Goal: Information Seeking & Learning: Learn about a topic

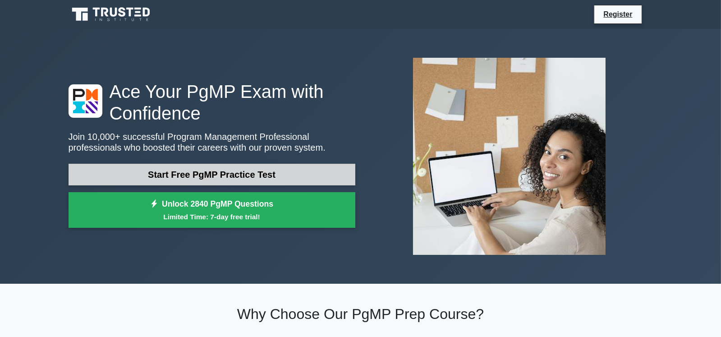
click at [235, 177] on link "Start Free PgMP Practice Test" at bounding box center [212, 175] width 287 height 22
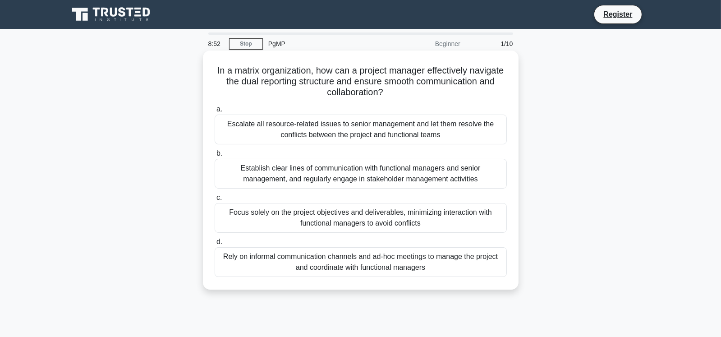
click at [259, 175] on div "Establish clear lines of communication with functional managers and senior mana…" at bounding box center [361, 174] width 292 height 30
click at [215, 156] on input "b. Establish clear lines of communication with functional managers and senior m…" at bounding box center [215, 154] width 0 height 6
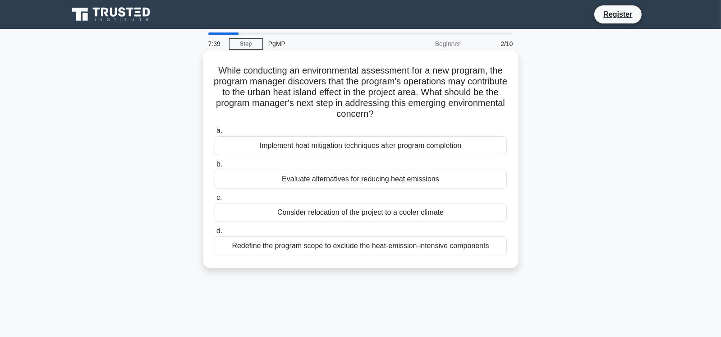
click at [330, 180] on div "Evaluate alternatives for reducing heat emissions" at bounding box center [361, 179] width 292 height 19
click at [215, 167] on input "b. Evaluate alternatives for reducing heat emissions" at bounding box center [215, 164] width 0 height 6
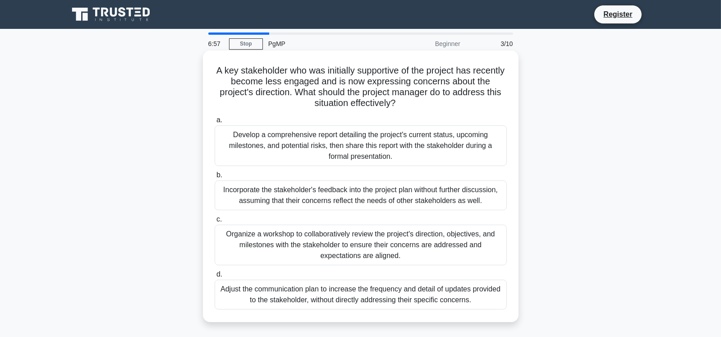
click at [350, 237] on div "Organize a workshop to collaboratively review the project's direction, objectiv…" at bounding box center [361, 245] width 292 height 41
click at [215, 222] on input "c. Organize a workshop to collaboratively review the project's direction, objec…" at bounding box center [215, 219] width 0 height 6
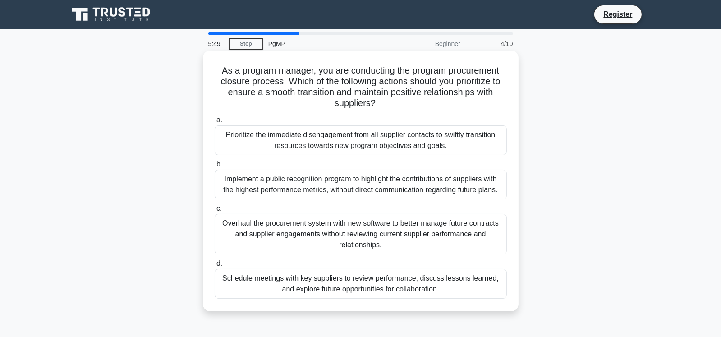
click at [350, 283] on div "Schedule meetings with key suppliers to review performance, discuss lessons lea…" at bounding box center [361, 284] width 292 height 30
click at [215, 267] on input "d. Schedule meetings with key suppliers to review performance, discuss lessons …" at bounding box center [215, 264] width 0 height 6
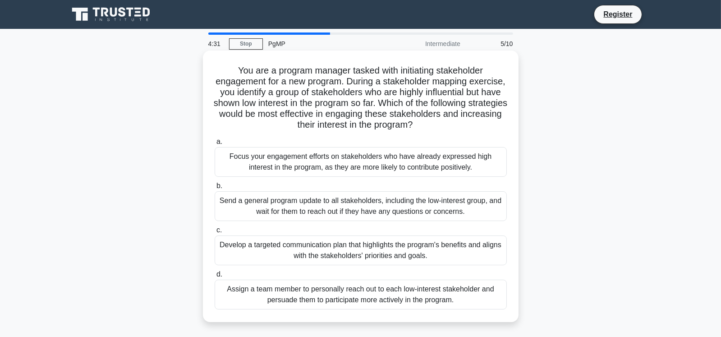
click at [313, 211] on div "Send a general program update to all stakeholders, including the low-interest g…" at bounding box center [361, 206] width 292 height 30
click at [215, 189] on input "b. Send a general program update to all stakeholders, including the low-interes…" at bounding box center [215, 186] width 0 height 6
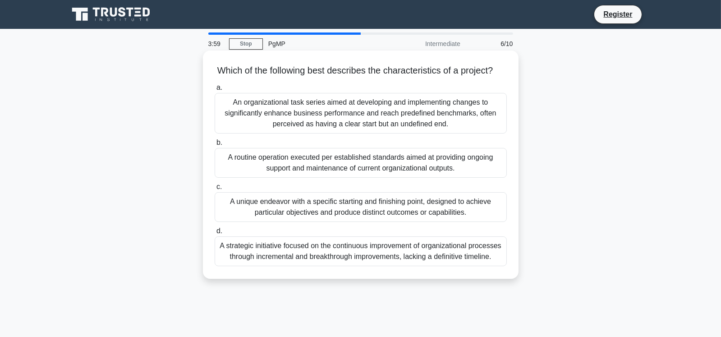
click at [313, 221] on div "A unique endeavor with a specific starting and finishing point, designed to ach…" at bounding box center [361, 207] width 292 height 30
click at [215, 190] on input "c. A unique endeavor with a specific starting and finishing point, designed to …" at bounding box center [215, 187] width 0 height 6
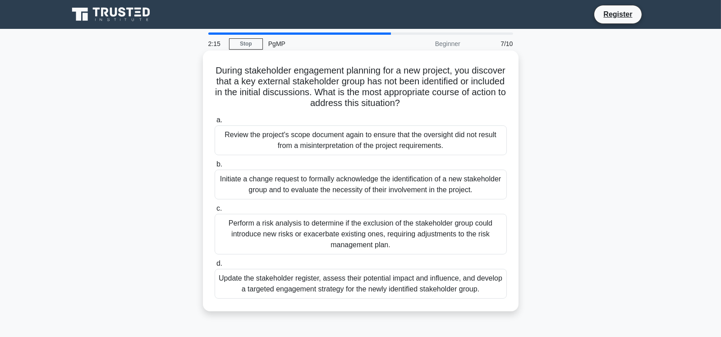
click at [312, 281] on div "Update the stakeholder register, assess their potential impact and influence, a…" at bounding box center [361, 284] width 292 height 30
click at [215, 267] on input "d. Update the stakeholder register, assess their potential impact and influence…" at bounding box center [215, 264] width 0 height 6
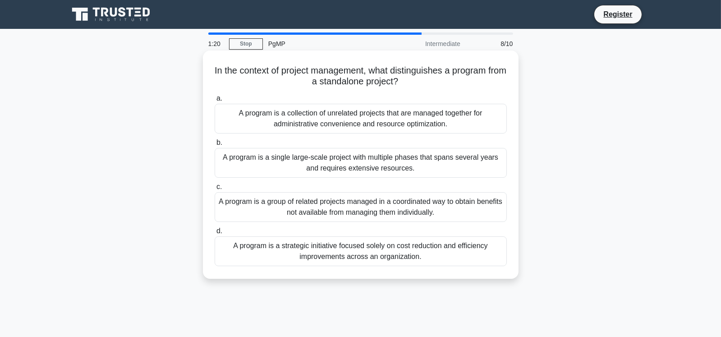
click at [314, 206] on div "A program is a group of related projects managed in a coordinated way to obtain…" at bounding box center [361, 207] width 292 height 30
click at [215, 190] on input "c. A program is a group of related projects managed in a coordinated way to obt…" at bounding box center [215, 187] width 0 height 6
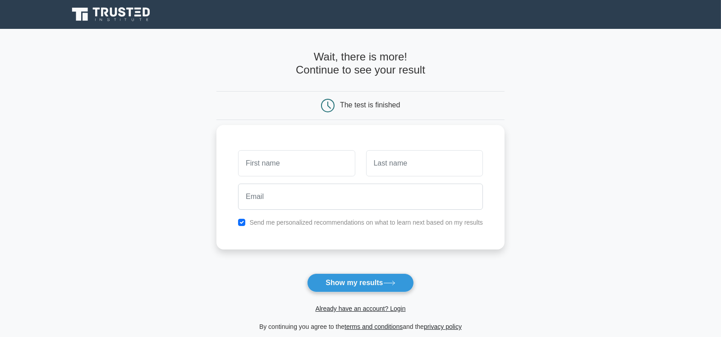
click at [277, 164] on input "text" at bounding box center [296, 163] width 117 height 26
type input "[DEMOGRAPHIC_DATA]"
click at [388, 163] on input "text" at bounding box center [424, 163] width 117 height 26
type input "Amjad"
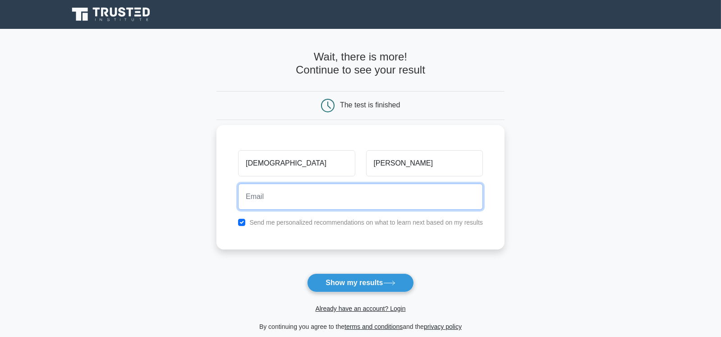
click at [299, 201] on input "email" at bounding box center [360, 197] width 245 height 26
type input "m.amjad@italconsult.ae"
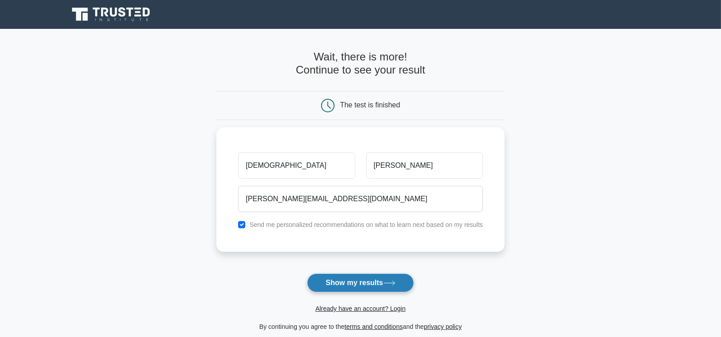
click at [354, 282] on button "Show my results" at bounding box center [360, 282] width 106 height 19
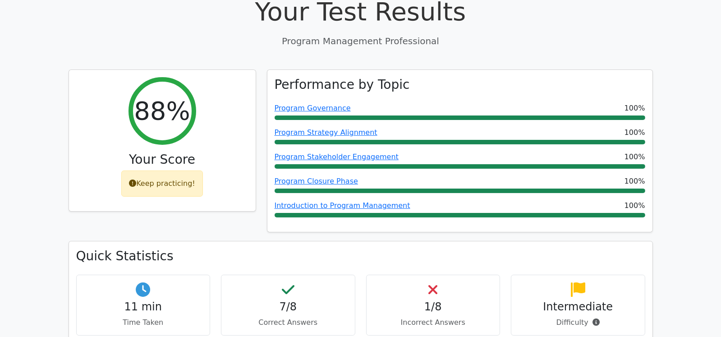
scroll to position [315, 0]
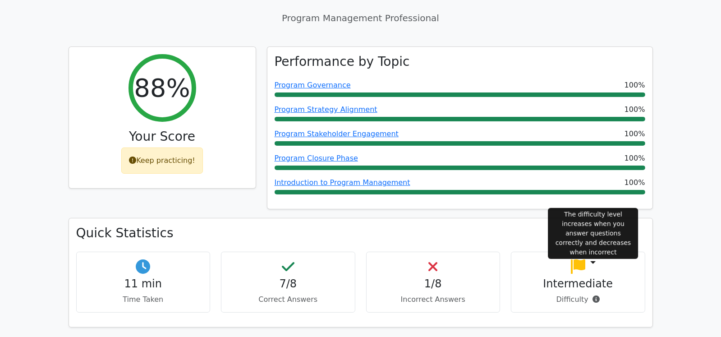
click at [594, 295] on icon at bounding box center [596, 298] width 7 height 7
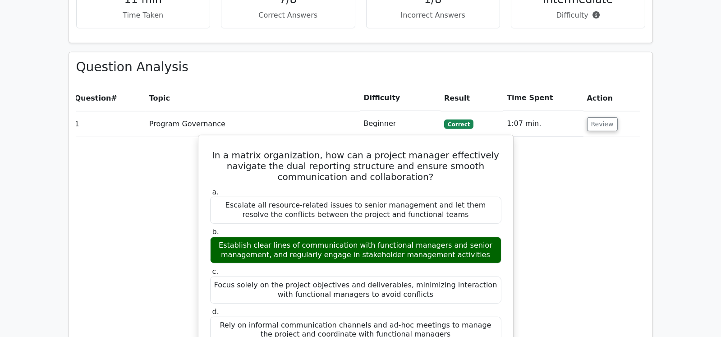
scroll to position [586, 0]
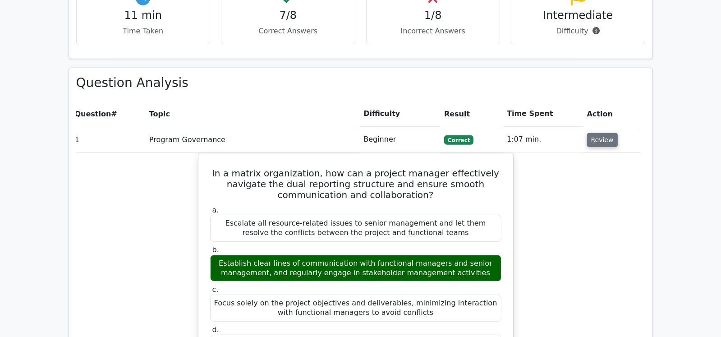
click at [601, 133] on button "Review" at bounding box center [602, 140] width 31 height 14
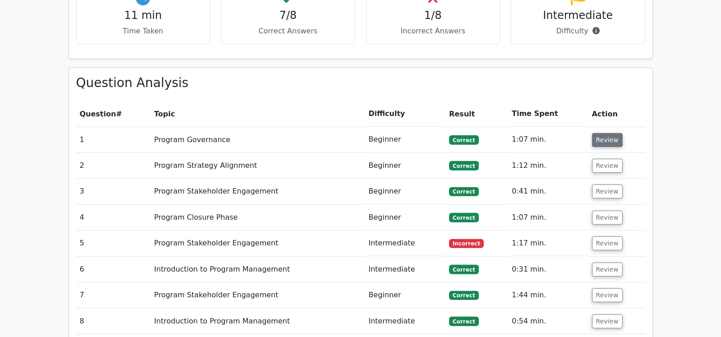
scroll to position [0, 0]
click at [603, 236] on button "Review" at bounding box center [607, 243] width 31 height 14
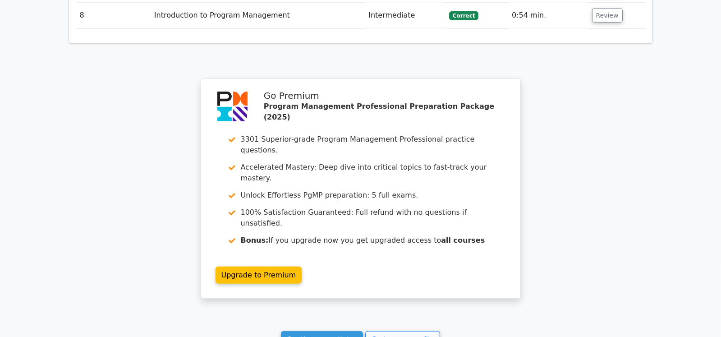
scroll to position [1353, 0]
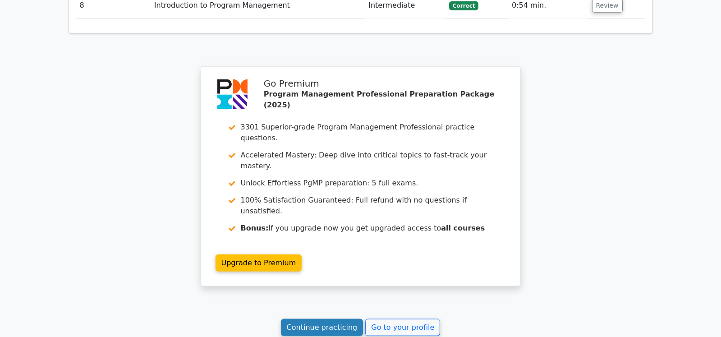
click at [338, 319] on link "Continue practicing" at bounding box center [322, 327] width 83 height 17
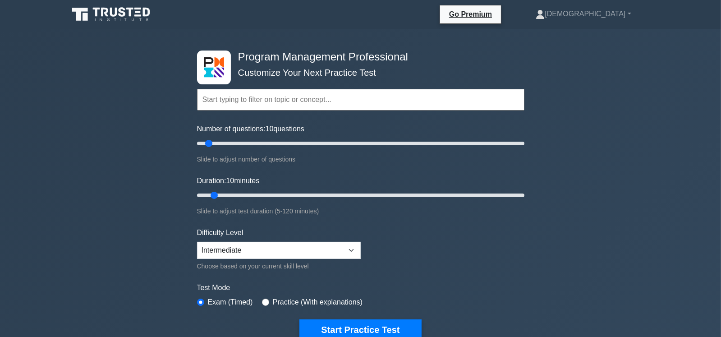
scroll to position [45, 0]
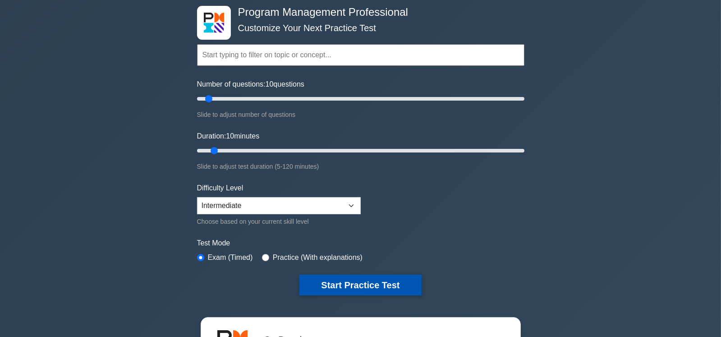
click at [358, 282] on button "Start Practice Test" at bounding box center [360, 285] width 122 height 21
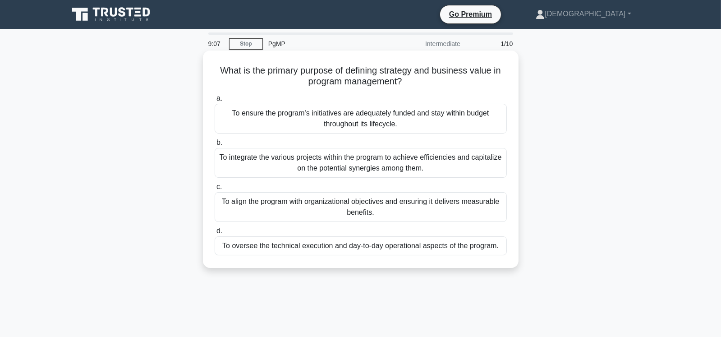
click at [330, 205] on div "To align the program with organizational objectives and ensuring it delivers me…" at bounding box center [361, 207] width 292 height 30
click at [215, 190] on input "c. To align the program with organizational objectives and ensuring it delivers…" at bounding box center [215, 187] width 0 height 6
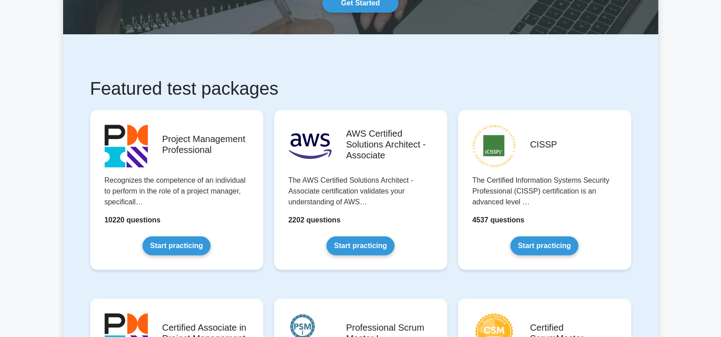
scroll to position [135, 0]
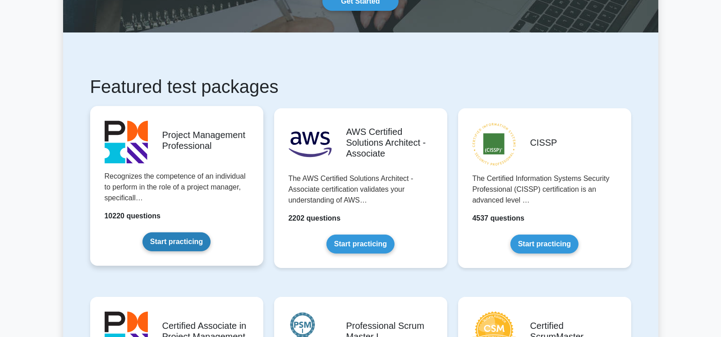
click at [187, 242] on link "Start practicing" at bounding box center [177, 241] width 68 height 19
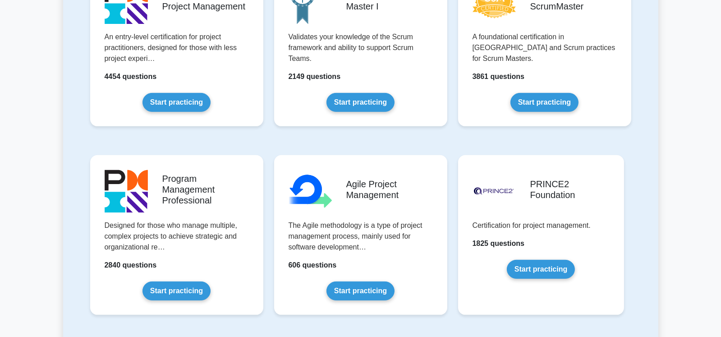
scroll to position [541, 0]
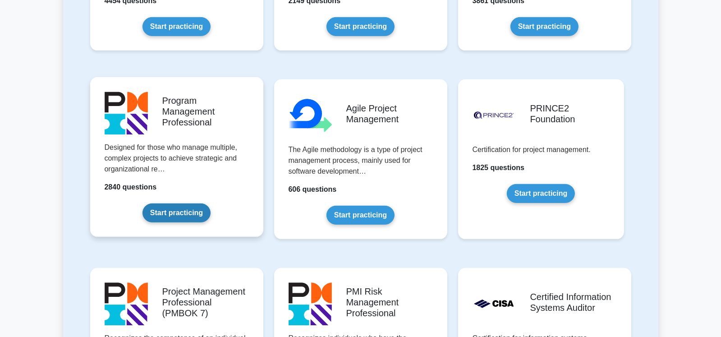
click at [172, 212] on link "Start practicing" at bounding box center [177, 212] width 68 height 19
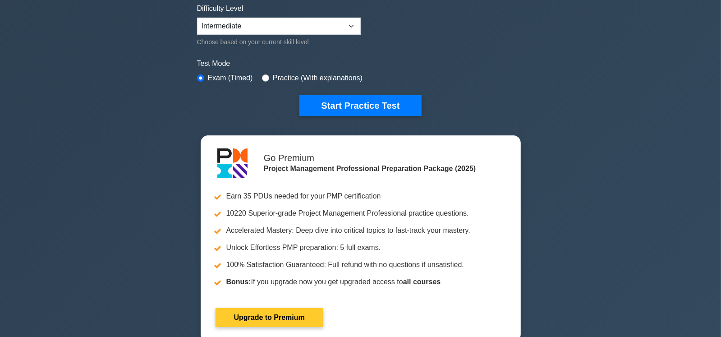
scroll to position [225, 0]
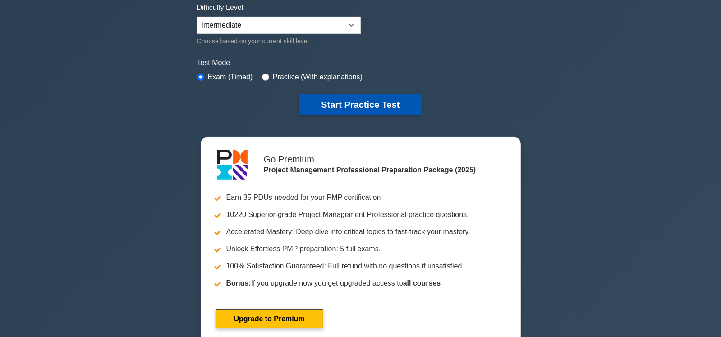
click at [365, 105] on button "Start Practice Test" at bounding box center [360, 104] width 122 height 21
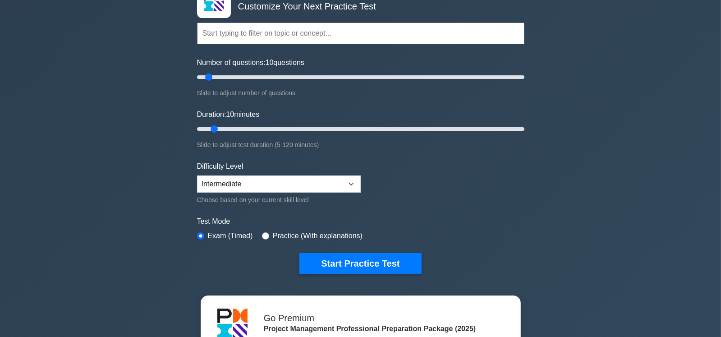
scroll to position [0, 0]
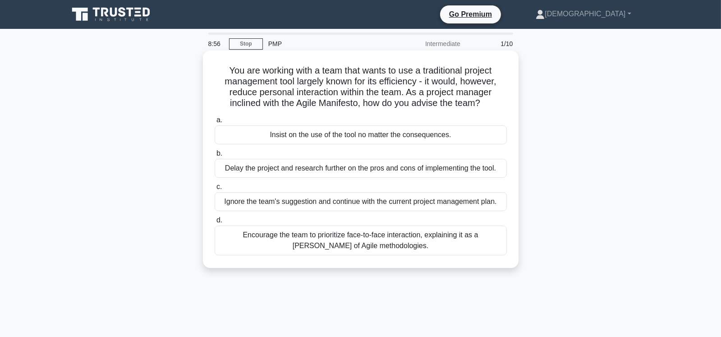
click at [336, 237] on div "Encourage the team to prioritize face-to-face interaction, explaining it as a […" at bounding box center [361, 241] width 292 height 30
click at [215, 223] on input "d. Encourage the team to prioritize face-to-face interaction, explaining it as …" at bounding box center [215, 220] width 0 height 6
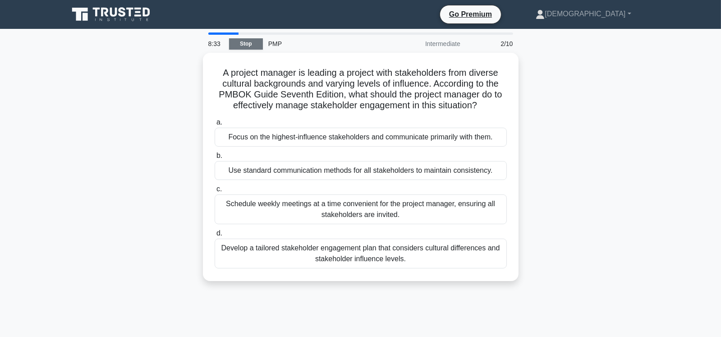
click at [246, 44] on link "Stop" at bounding box center [246, 43] width 34 height 11
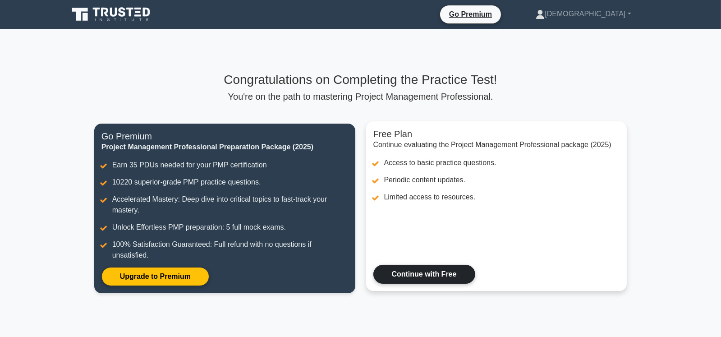
click at [440, 273] on link "Continue with Free" at bounding box center [424, 274] width 102 height 19
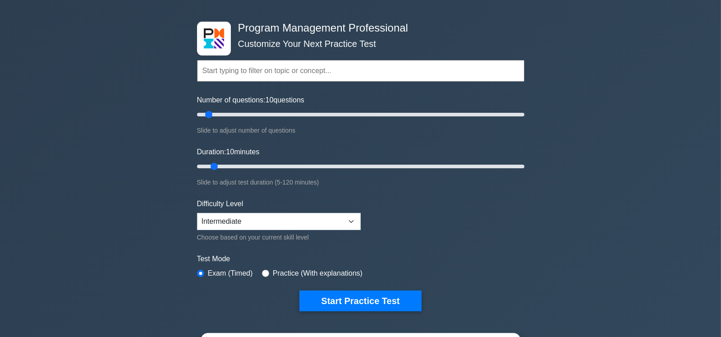
scroll to position [45, 0]
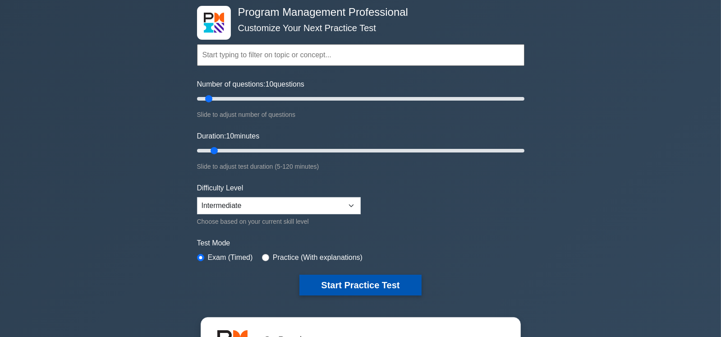
click at [354, 281] on button "Start Practice Test" at bounding box center [360, 285] width 122 height 21
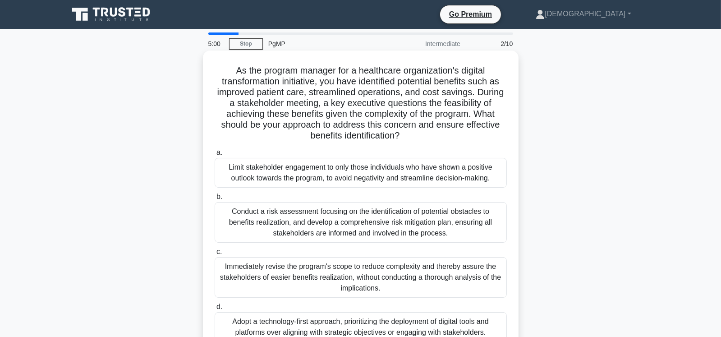
click at [355, 226] on div "Conduct a risk assessment focusing on the identification of potential obstacles…" at bounding box center [361, 222] width 292 height 41
click at [215, 200] on input "b. Conduct a risk assessment focusing on the identification of potential obstac…" at bounding box center [215, 197] width 0 height 6
